Goal: Navigation & Orientation: Find specific page/section

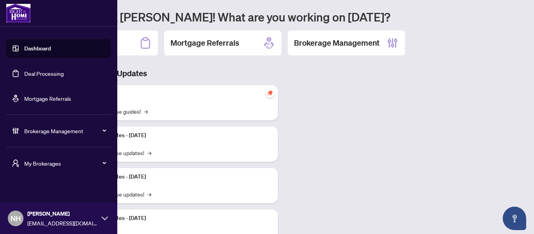
click at [32, 159] on span "My Brokerages" at bounding box center [64, 163] width 81 height 9
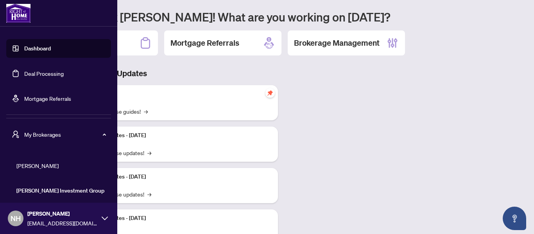
click at [41, 162] on span "[PERSON_NAME]" at bounding box center [60, 165] width 89 height 9
